Goal: Navigation & Orientation: Find specific page/section

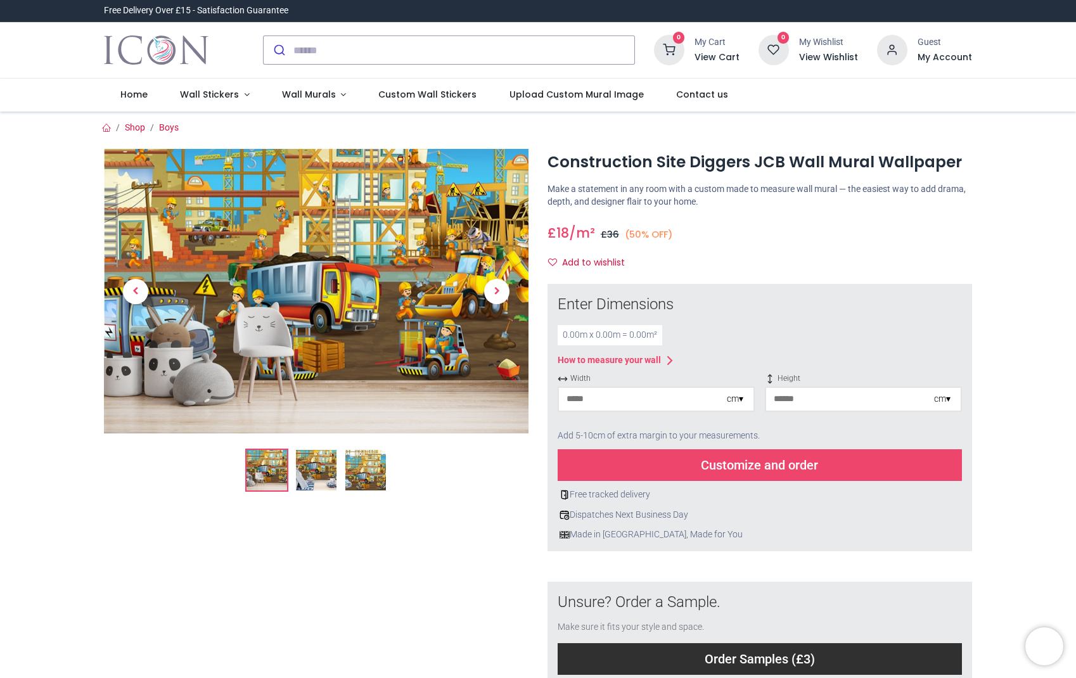
click at [307, 470] on img at bounding box center [316, 470] width 41 height 41
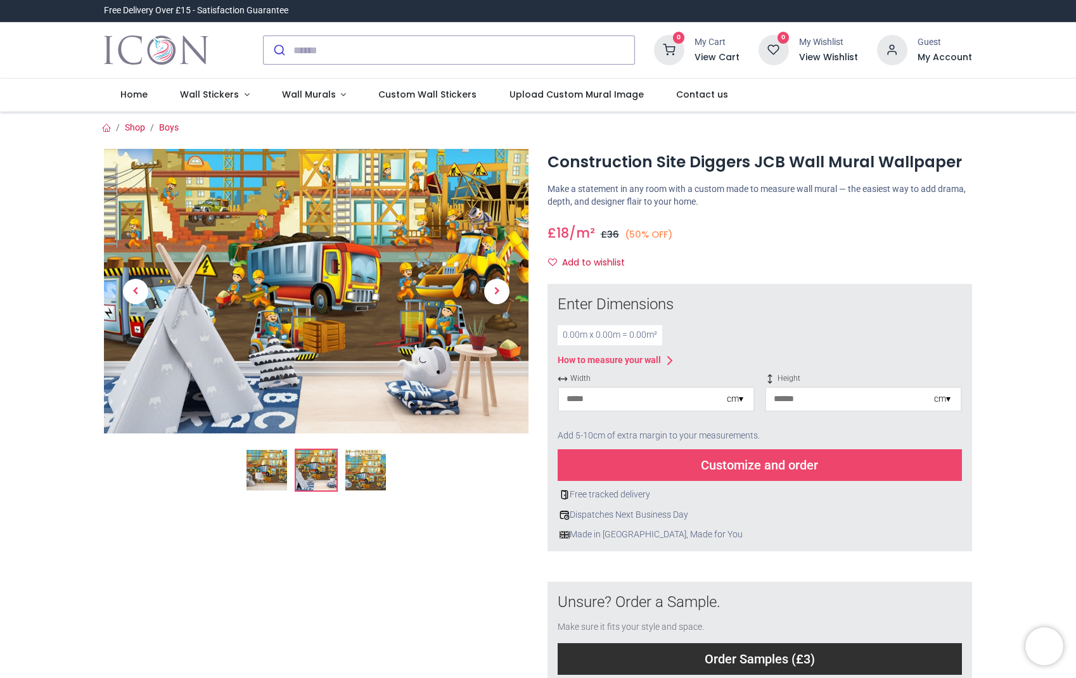
click at [258, 467] on img at bounding box center [267, 470] width 41 height 41
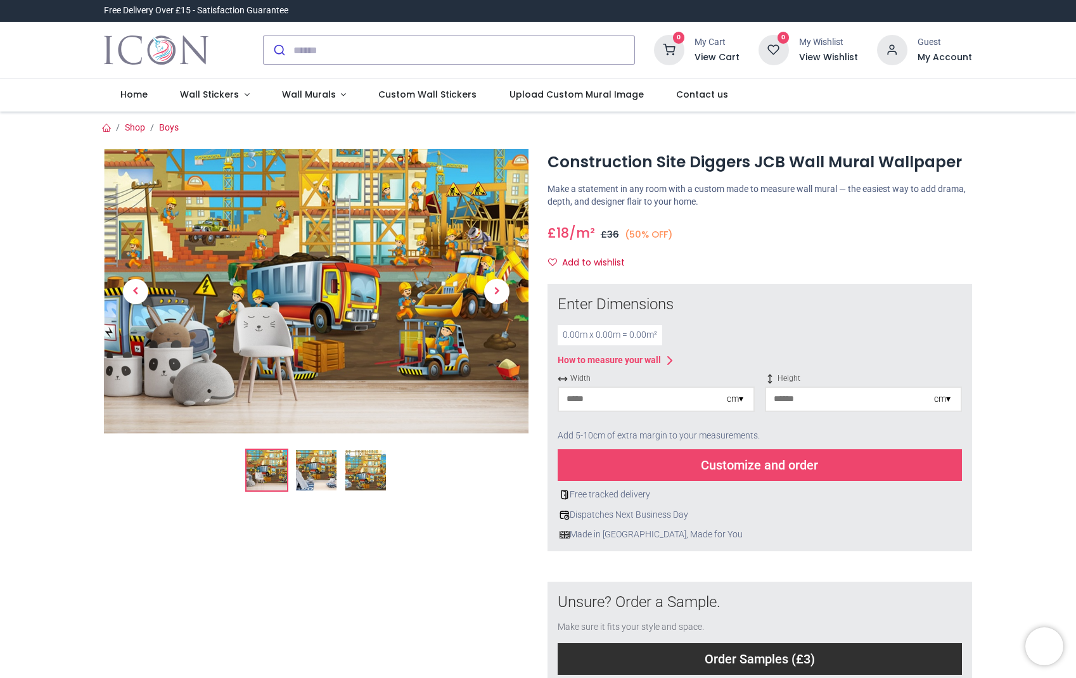
click at [304, 471] on img at bounding box center [316, 470] width 41 height 41
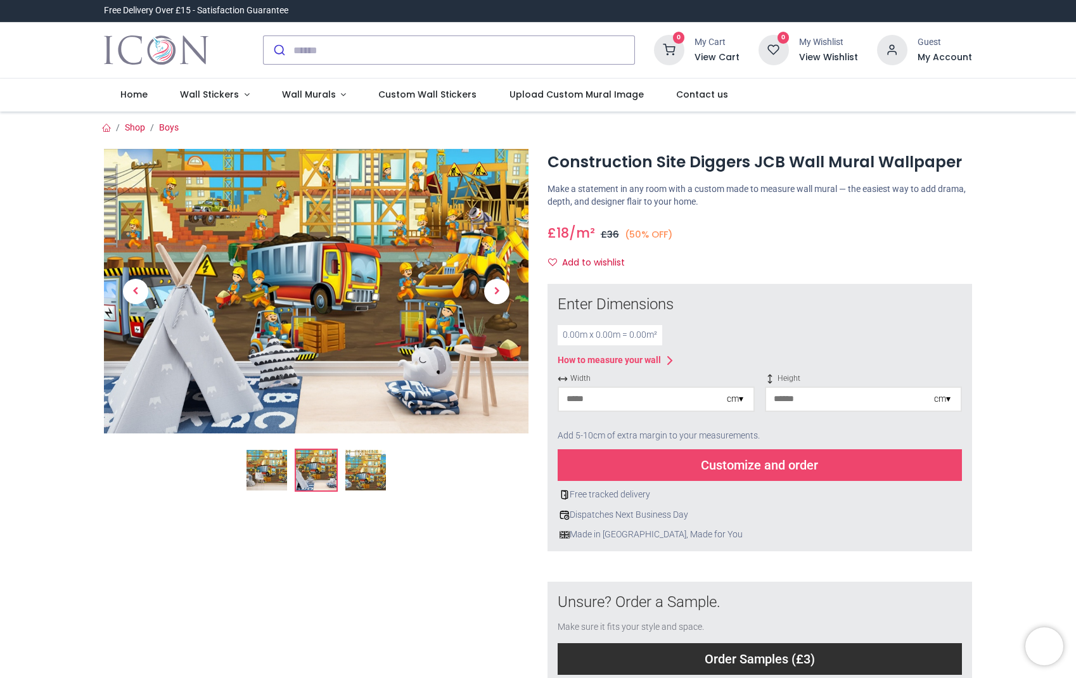
click at [351, 472] on img at bounding box center [365, 470] width 41 height 41
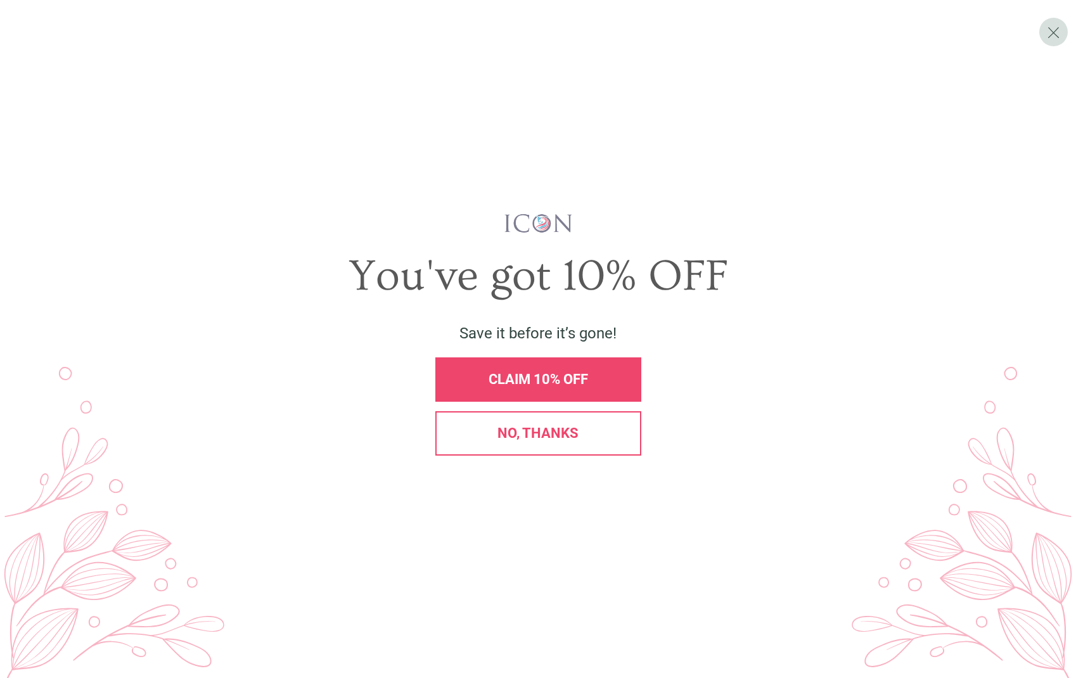
click at [517, 454] on div "No, thanks" at bounding box center [538, 433] width 206 height 44
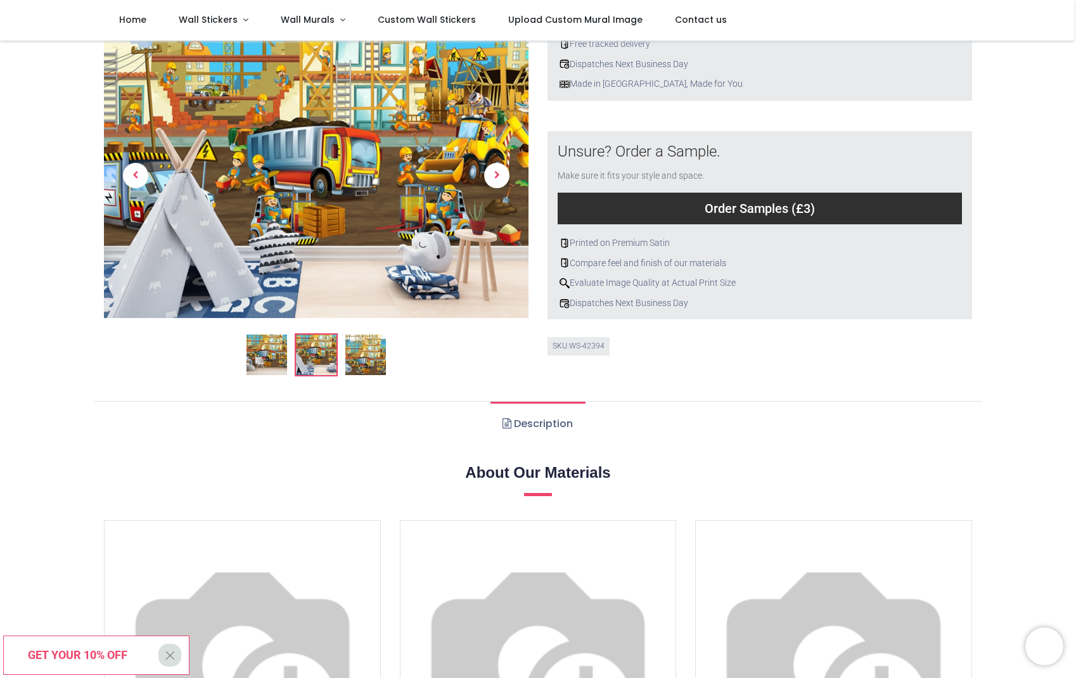
scroll to position [127, 0]
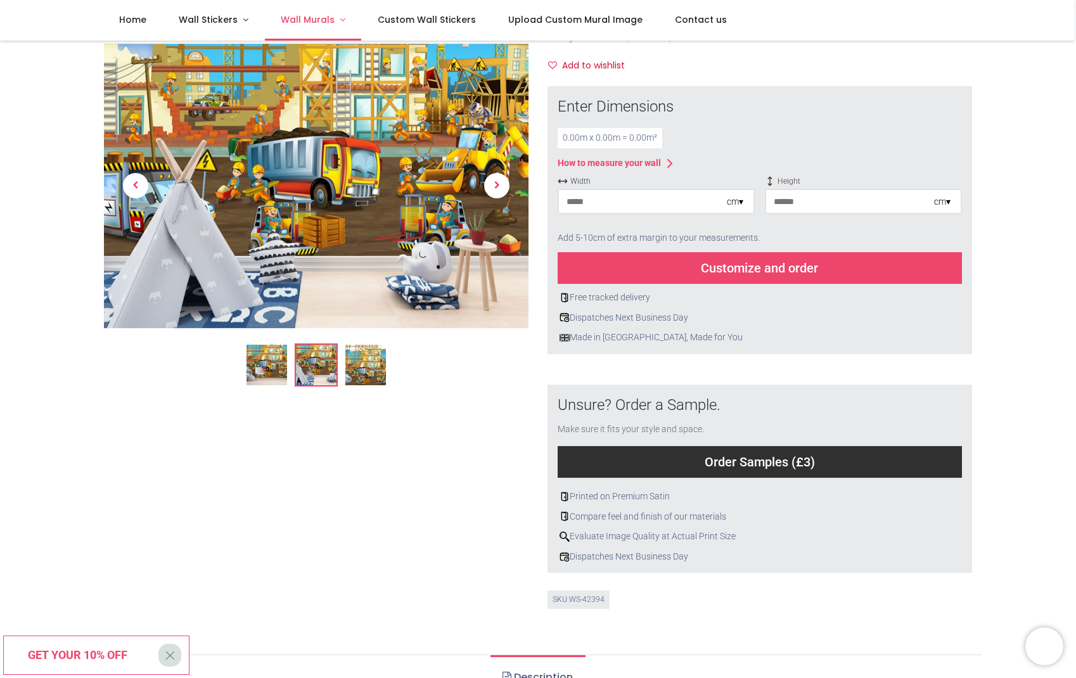
click at [312, 20] on span "Wall Murals" at bounding box center [308, 19] width 54 height 13
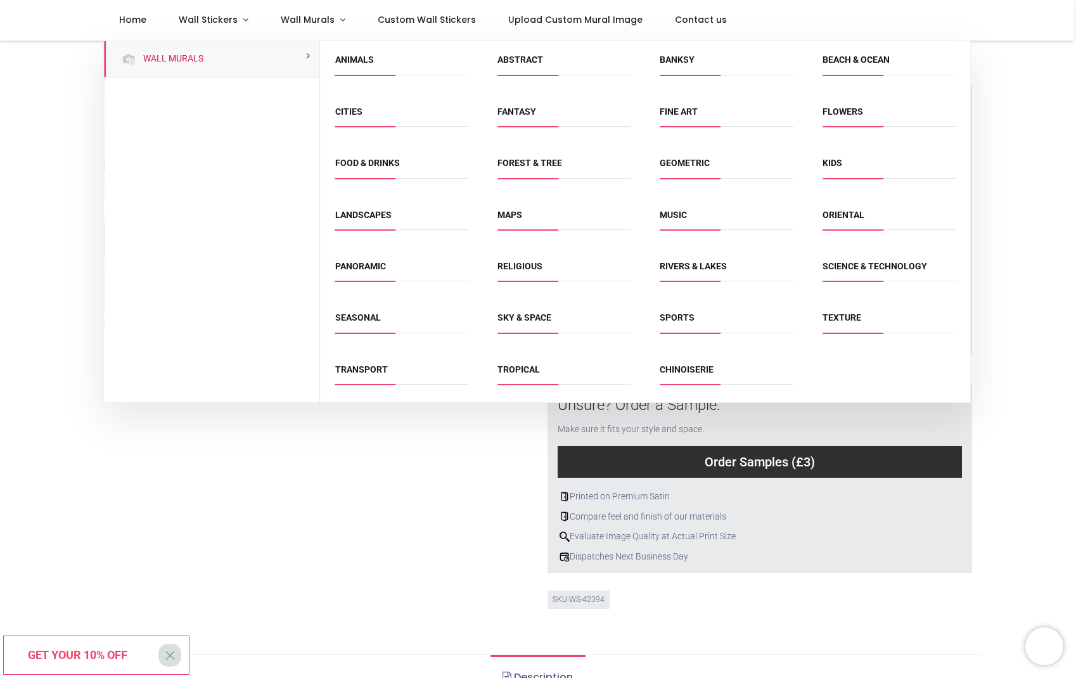
click at [513, 67] on span "Abstract" at bounding box center [564, 64] width 133 height 21
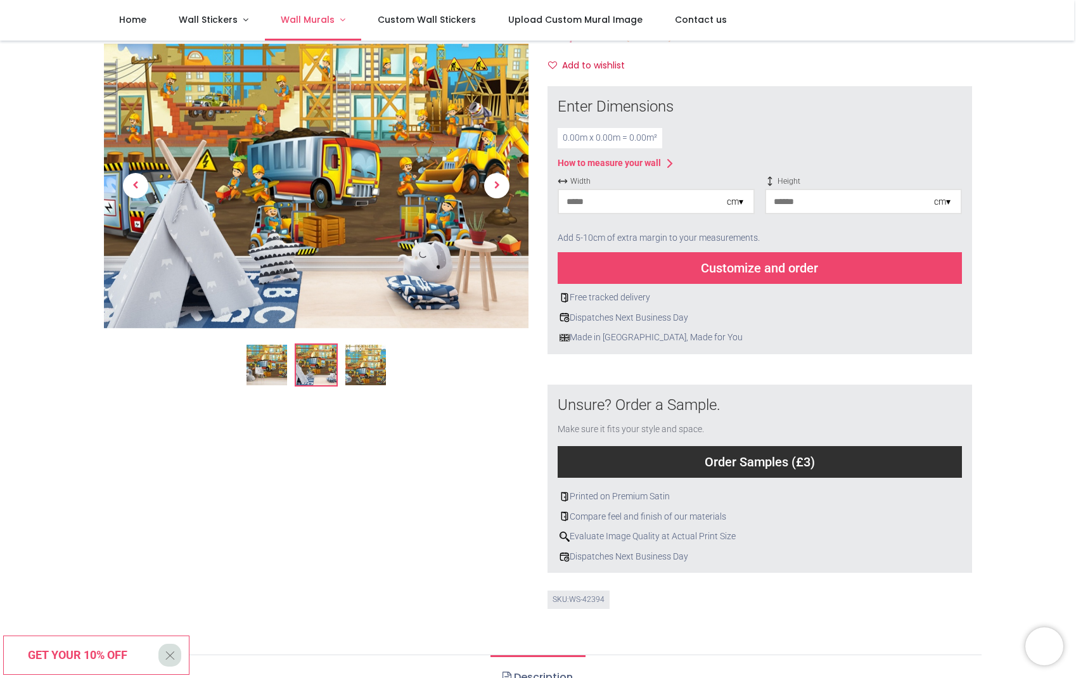
click at [333, 18] on link "Wall Murals" at bounding box center [313, 20] width 97 height 41
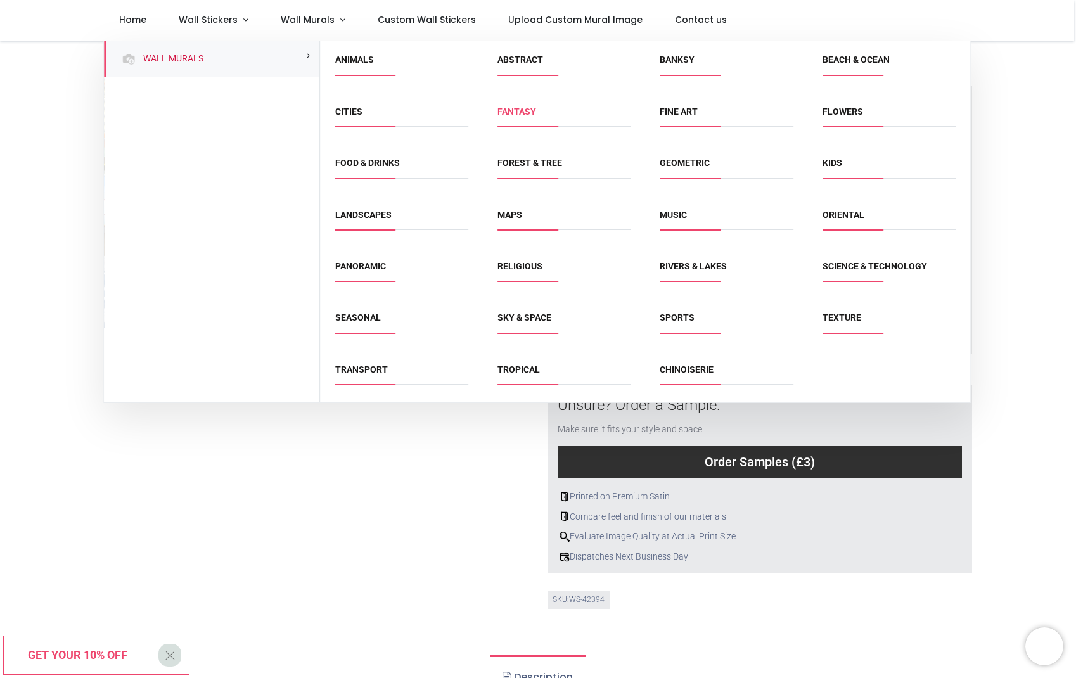
click at [515, 111] on link "Fantasy" at bounding box center [517, 111] width 39 height 10
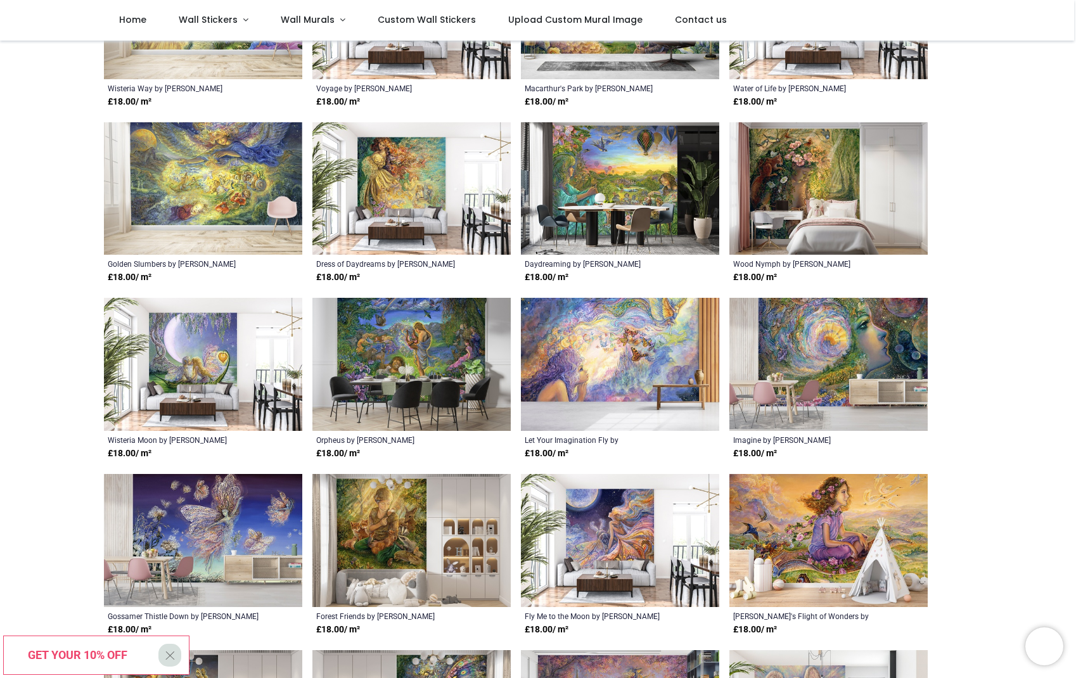
scroll to position [317, 0]
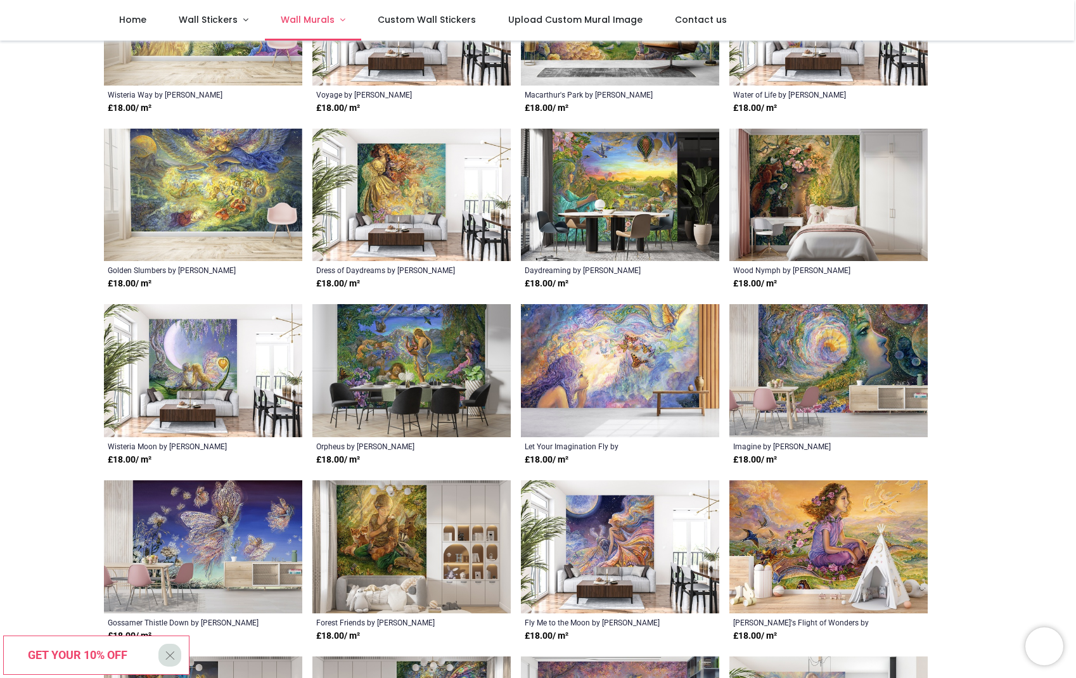
click at [326, 20] on span "Wall Murals" at bounding box center [308, 19] width 54 height 13
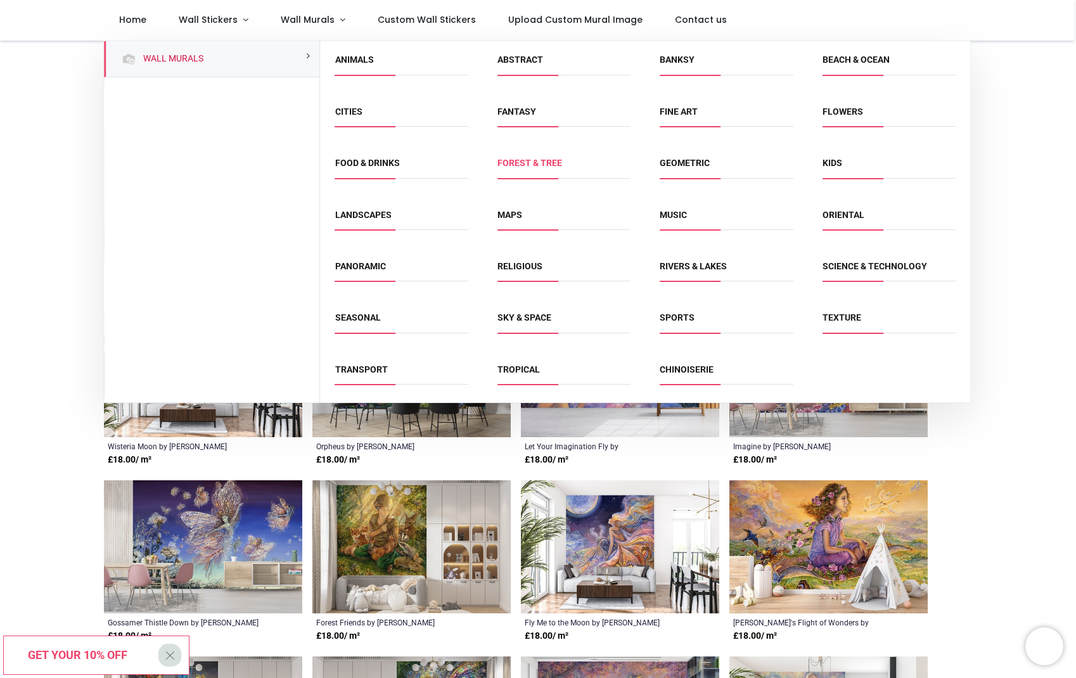
click at [543, 158] on link "Forest & Tree" at bounding box center [530, 163] width 65 height 10
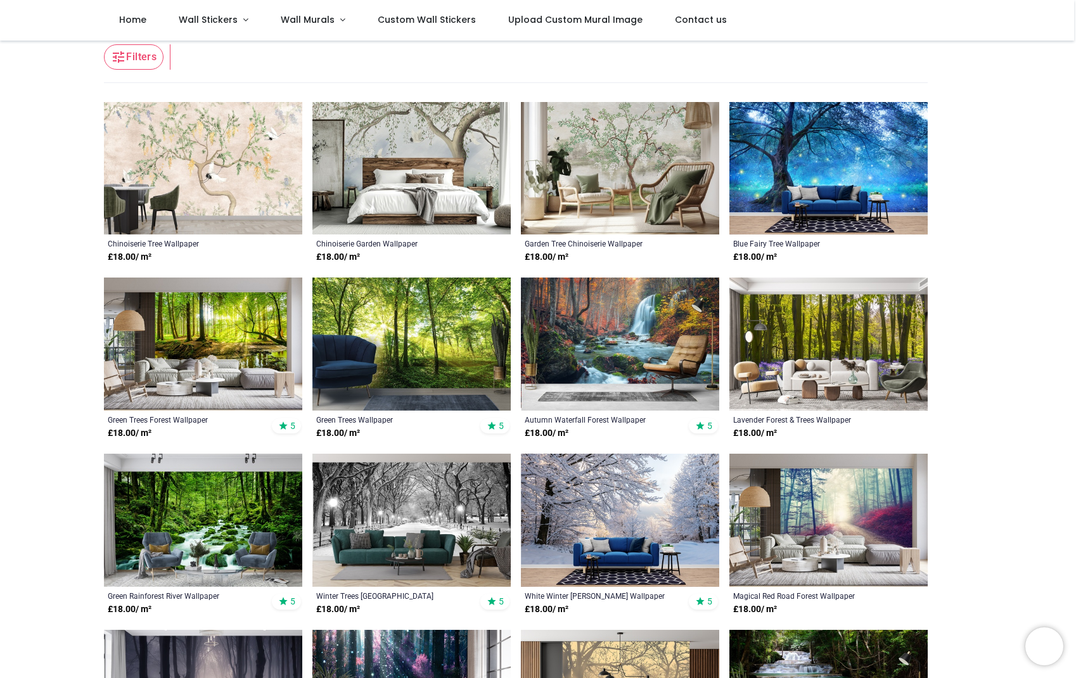
scroll to position [444, 0]
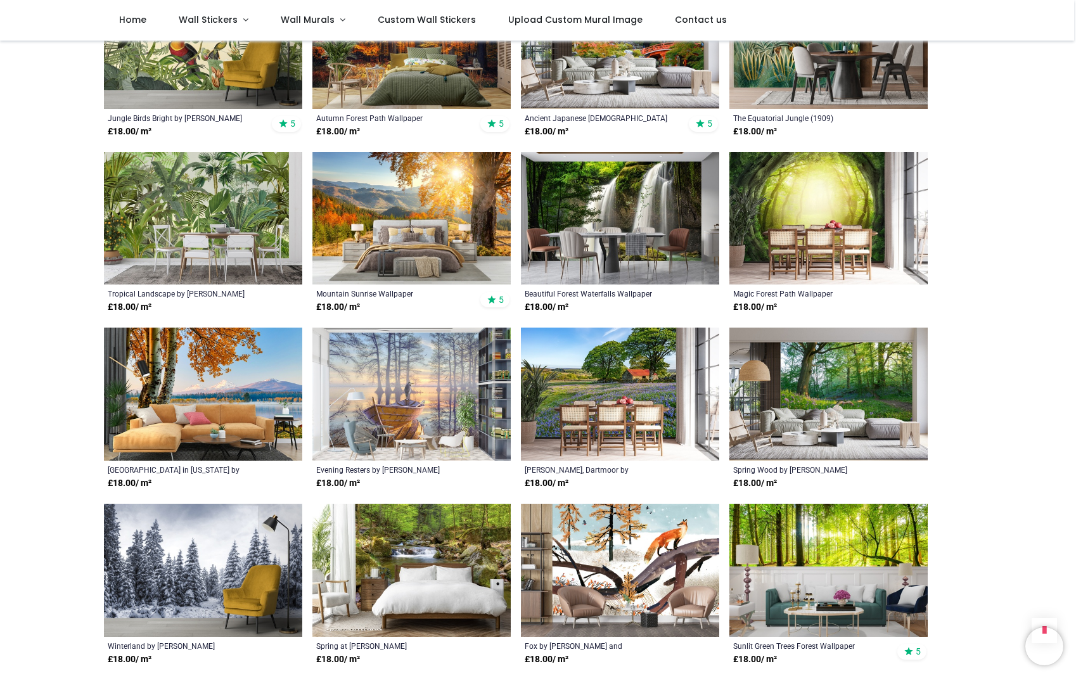
scroll to position [1394, 0]
